Goal: Task Accomplishment & Management: Manage account settings

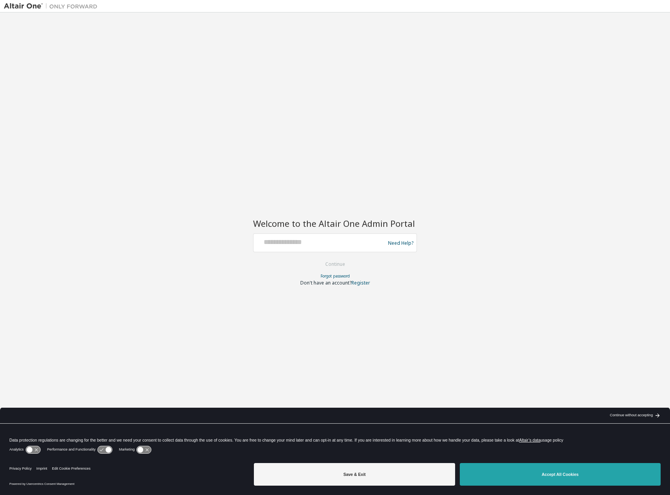
click at [608, 475] on button "Accept All Cookies" at bounding box center [560, 474] width 201 height 23
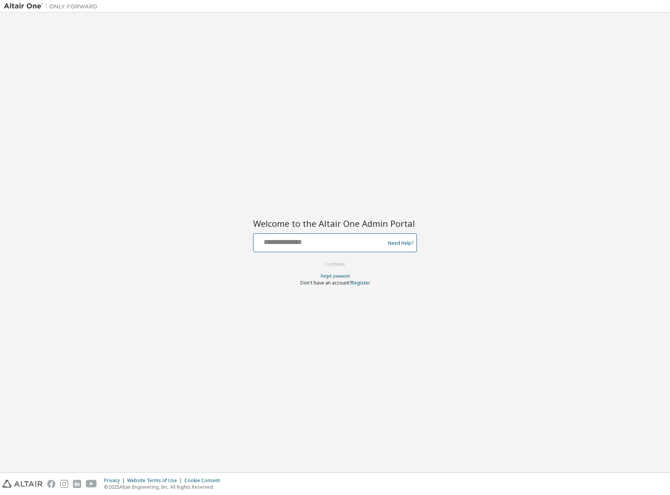
click at [281, 244] on input "text" at bounding box center [319, 240] width 127 height 11
click at [281, 243] on input "text" at bounding box center [319, 240] width 127 height 11
type input "**********"
click at [317, 258] on button "Continue" at bounding box center [335, 264] width 36 height 12
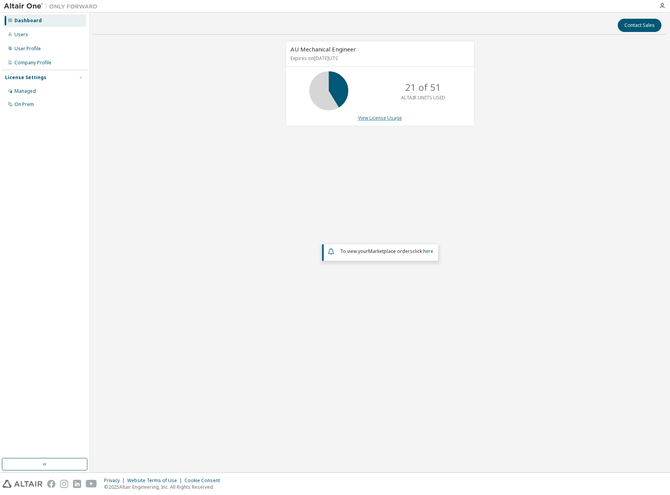
click at [380, 118] on link "View License Usage" at bounding box center [380, 118] width 44 height 7
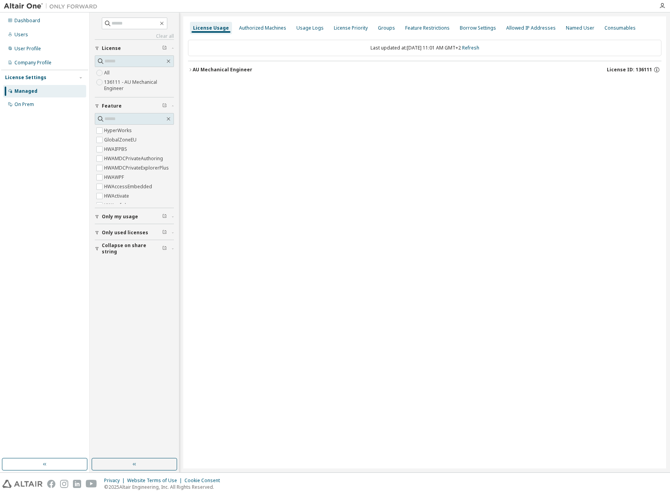
click at [191, 69] on icon "button" at bounding box center [190, 69] width 5 height 5
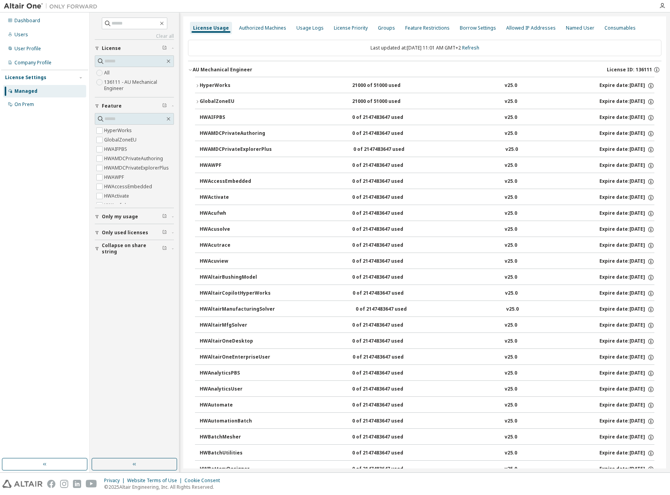
click at [197, 88] on button "HyperWorks 21000 of 51000 used v25.0 Expire date: 2026-02-01" at bounding box center [424, 85] width 459 height 17
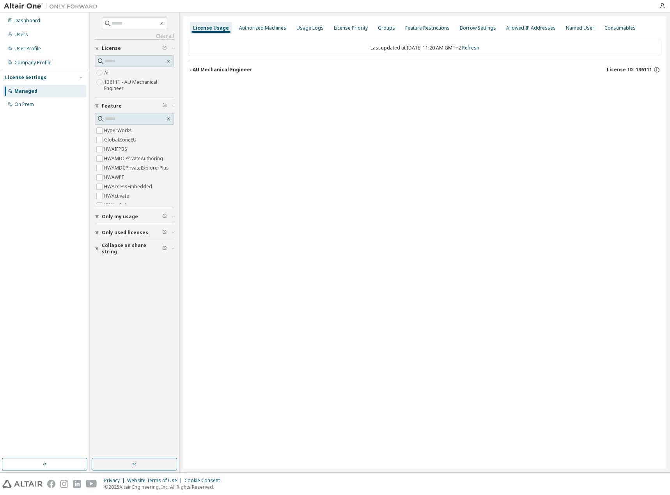
click at [191, 71] on icon "button" at bounding box center [190, 69] width 5 height 5
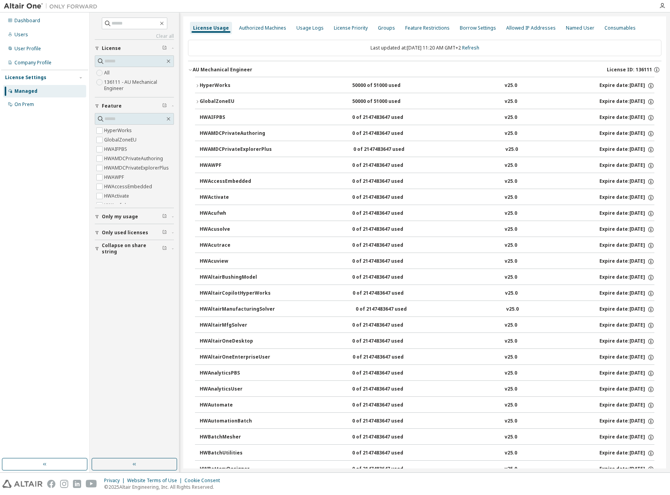
click at [196, 87] on icon "button" at bounding box center [197, 85] width 5 height 5
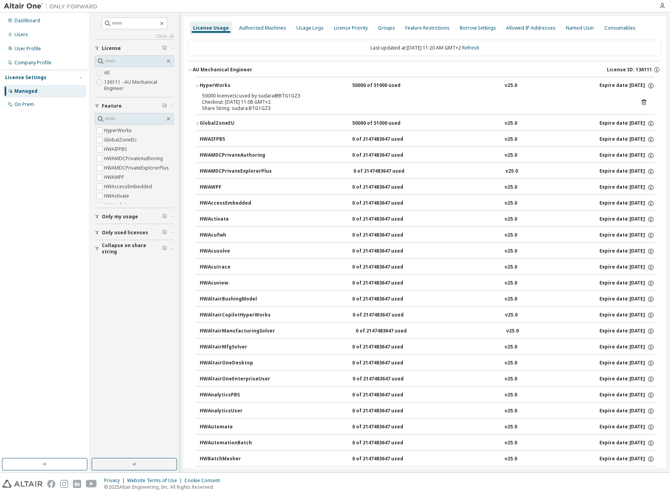
click at [195, 126] on button "GlobalZoneEU 50000 of 51000 used v25.0 Expire date: [DATE]" at bounding box center [424, 123] width 459 height 17
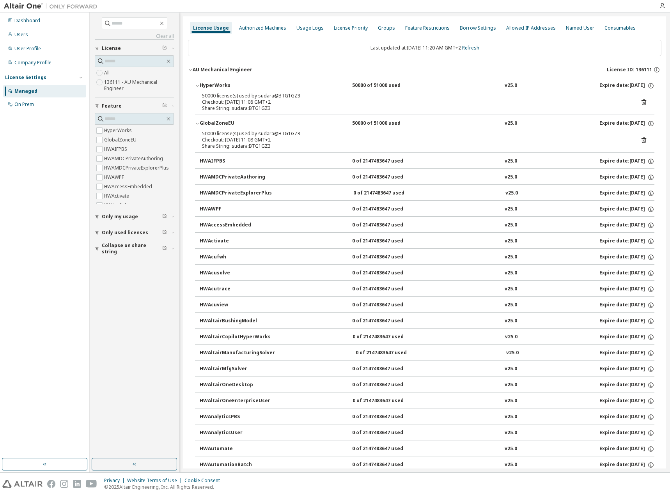
click at [198, 121] on icon "button" at bounding box center [197, 123] width 5 height 5
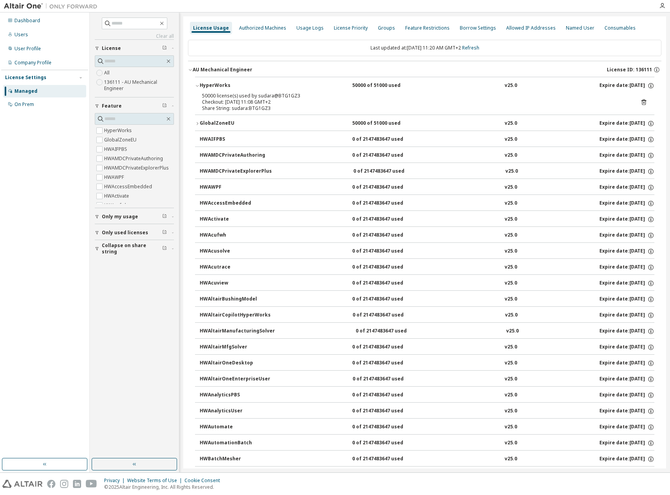
click at [166, 216] on icon "button" at bounding box center [165, 215] width 2 height 2
click at [147, 219] on div "Only my usage" at bounding box center [137, 217] width 70 height 6
click at [112, 228] on label "Yes" at bounding box center [108, 228] width 9 height 9
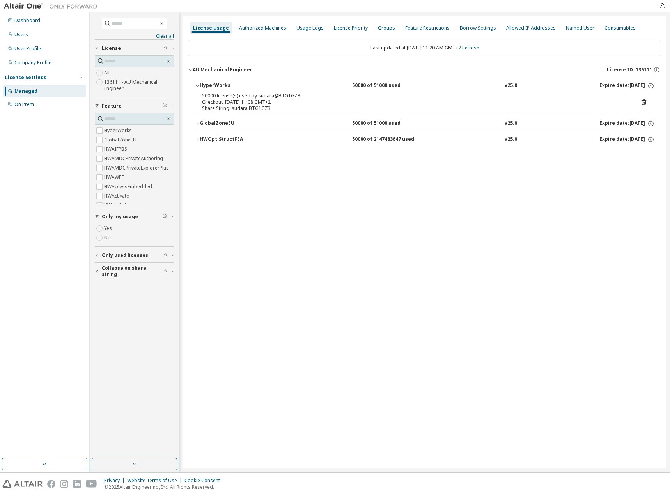
click at [196, 139] on icon "button" at bounding box center [197, 139] width 5 height 5
click at [198, 126] on button "GlobalZoneEU 50000 of 51000 used v25.0 Expire date: [DATE]" at bounding box center [424, 123] width 459 height 17
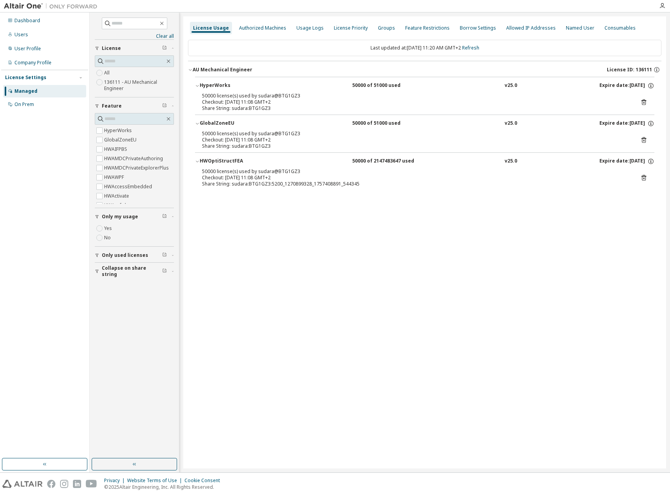
click at [140, 254] on span "Only used licenses" at bounding box center [125, 255] width 46 height 6
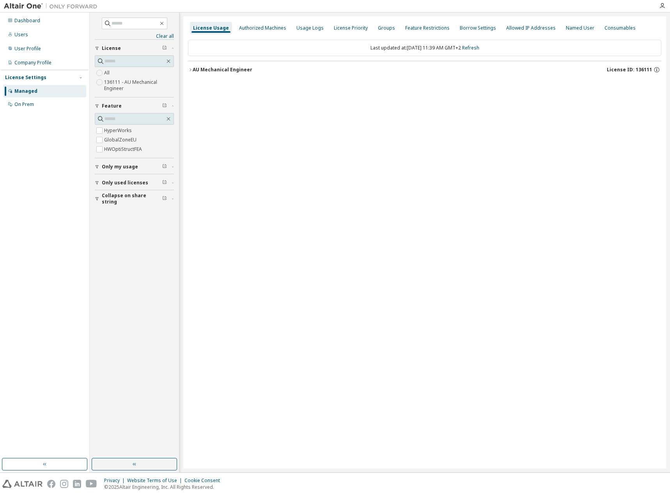
click at [191, 71] on icon "button" at bounding box center [190, 69] width 5 height 5
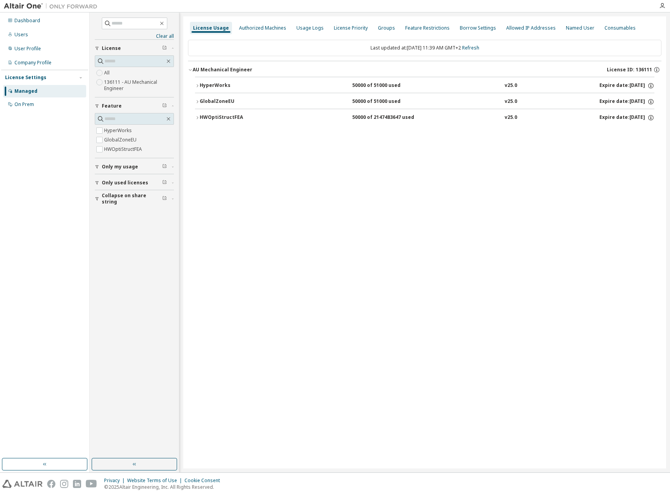
click at [194, 87] on div "HyperWorks 50000 of 51000 used v25.0 Expire date: [DATE] GlobalZoneEU 50000 of …" at bounding box center [424, 102] width 473 height 51
click at [200, 86] on div "HyperWorks" at bounding box center [235, 85] width 70 height 7
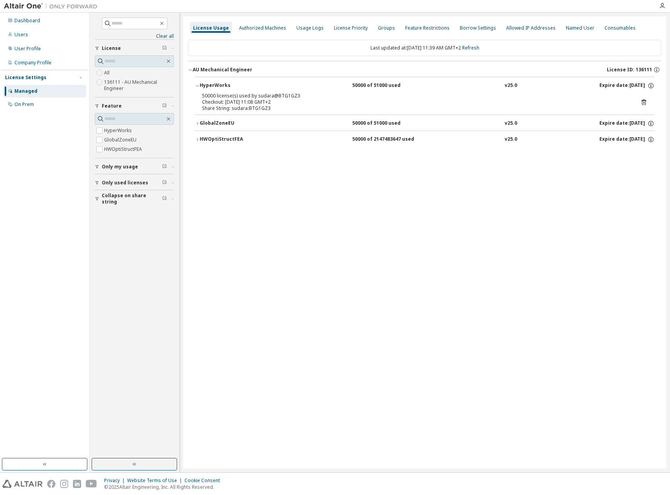
click at [197, 123] on icon "button" at bounding box center [197, 123] width 5 height 5
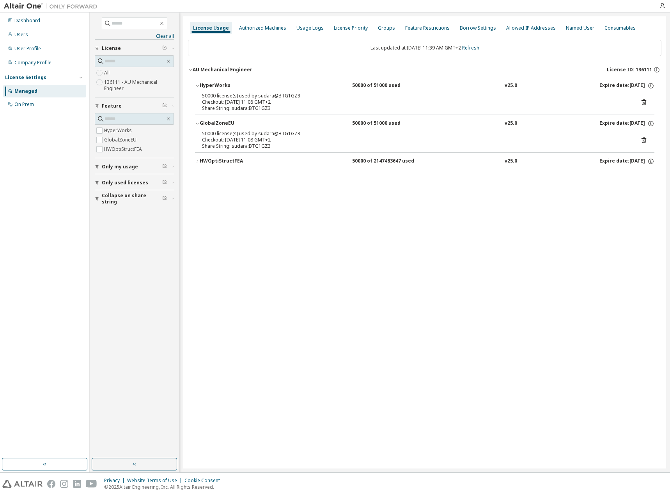
click at [198, 165] on button "HWOptiStructFEA 50000 of 2147483647 used v25.0 Expire date: [DATE]" at bounding box center [424, 161] width 459 height 17
click at [460, 293] on div "License Usage Authorized Machines Usage Logs License Priority Groups Feature Re…" at bounding box center [424, 242] width 483 height 452
